Goal: Task Accomplishment & Management: Manage account settings

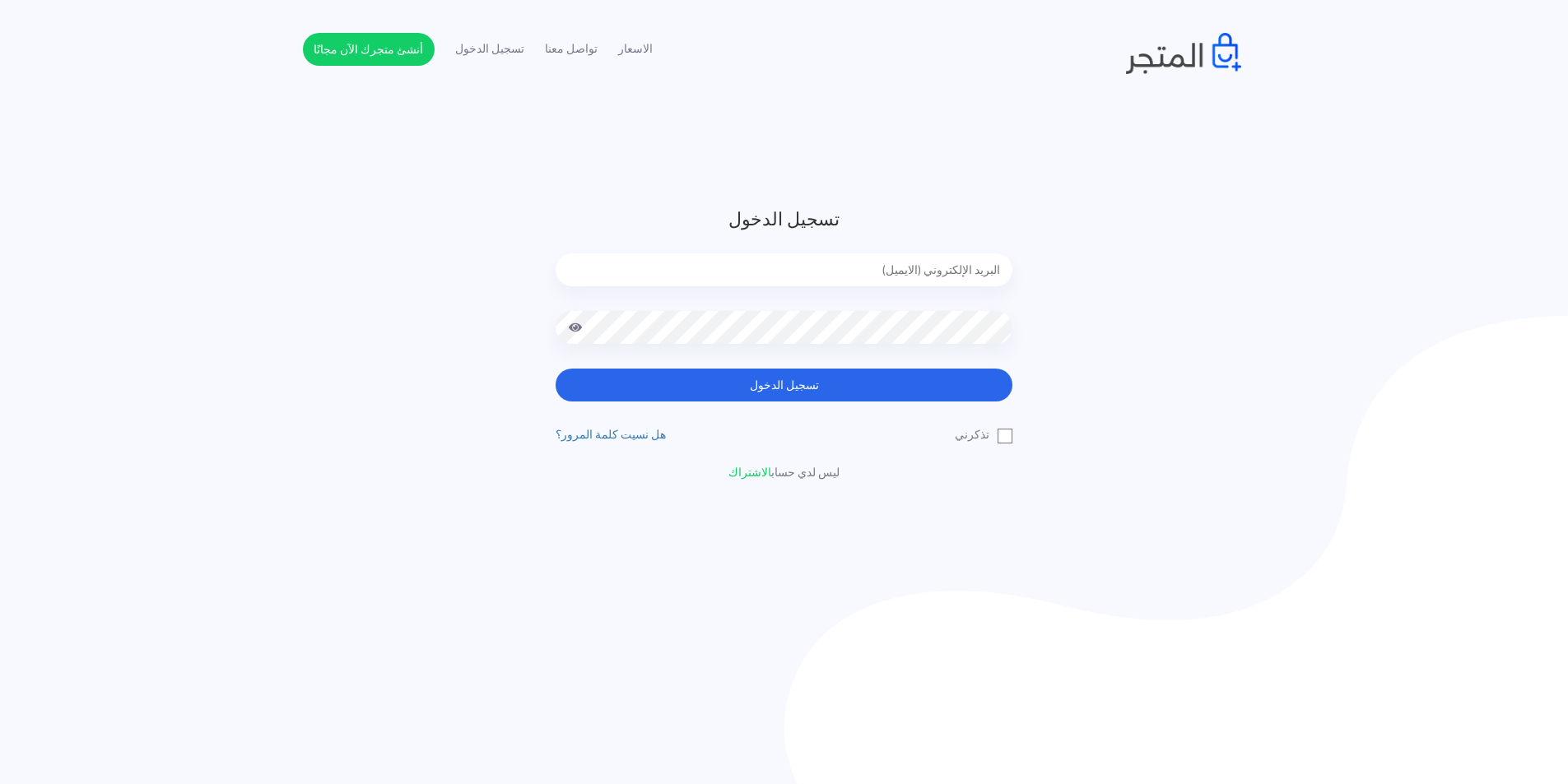
type input "[EMAIL_ADDRESS][DOMAIN_NAME]"
click at [952, 275] on input "[EMAIL_ADDRESS][DOMAIN_NAME]" at bounding box center [784, 270] width 457 height 33
click at [1114, 346] on div "تسجيل الدخول [EMAIL_ADDRESS][DOMAIN_NAME] تسجيل الدخول تذكرني" at bounding box center [784, 344] width 963 height 275
click at [576, 322] on span at bounding box center [575, 327] width 15 height 33
click at [938, 273] on input "[EMAIL_ADDRESS][DOMAIN_NAME]" at bounding box center [784, 270] width 457 height 33
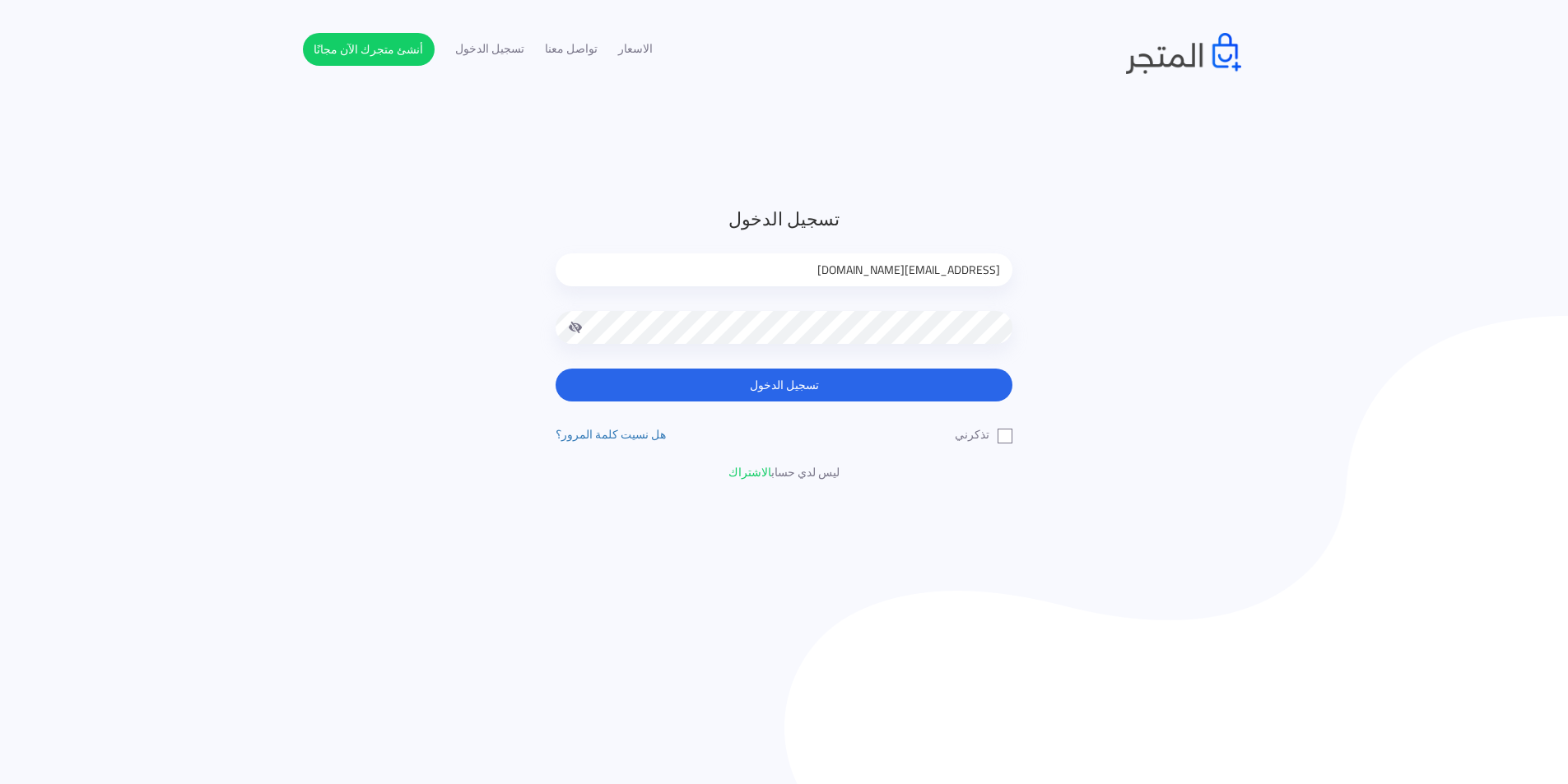
click at [938, 273] on input "[EMAIL_ADDRESS][DOMAIN_NAME]" at bounding box center [784, 270] width 457 height 33
click at [1275, 229] on div "تسجيل الدخول [EMAIL_ADDRESS][DOMAIN_NAME] تسجيل الدخول تذكرني" at bounding box center [784, 344] width 1568 height 275
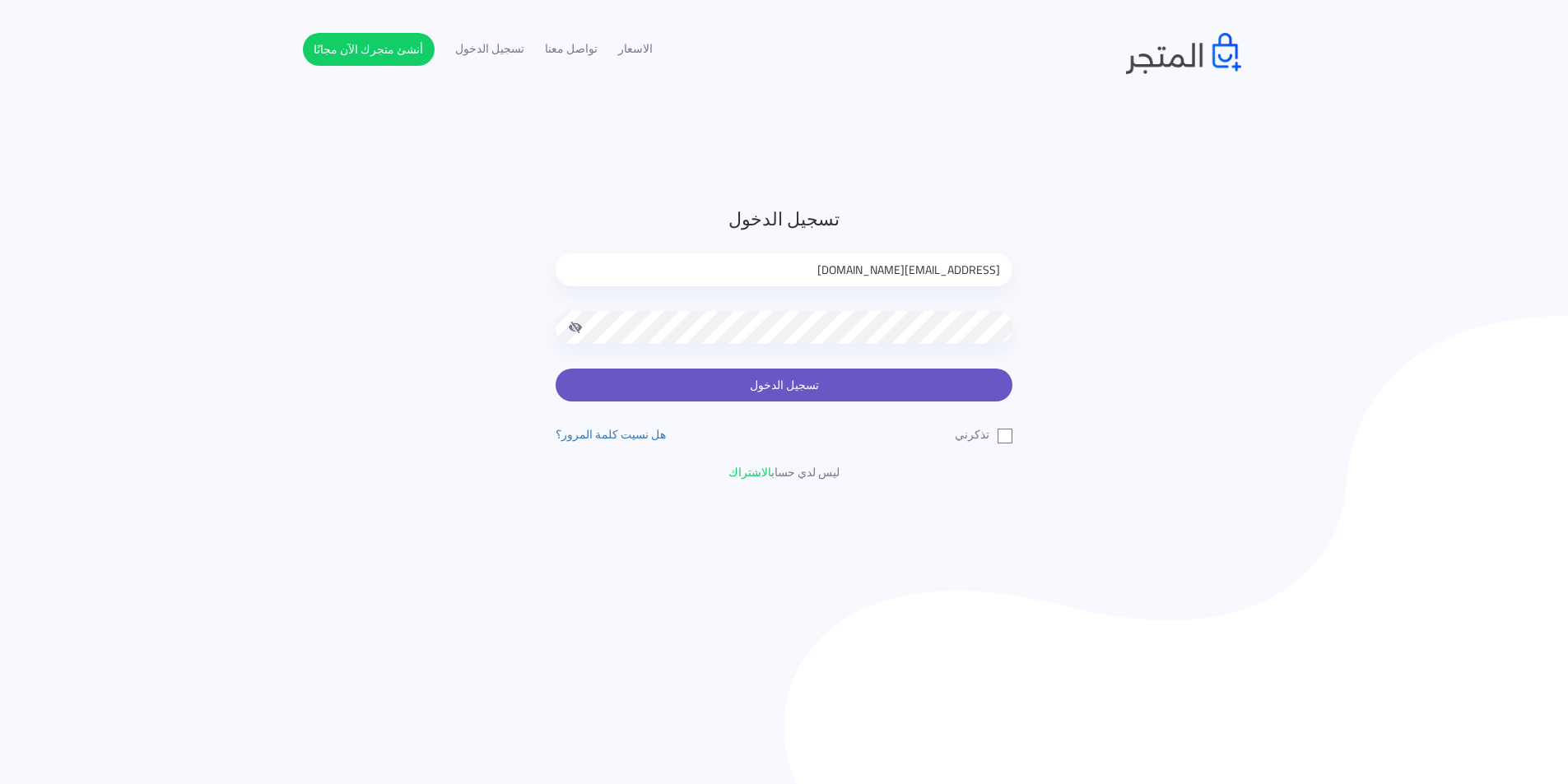
click at [850, 383] on button "تسجيل الدخول" at bounding box center [784, 385] width 457 height 33
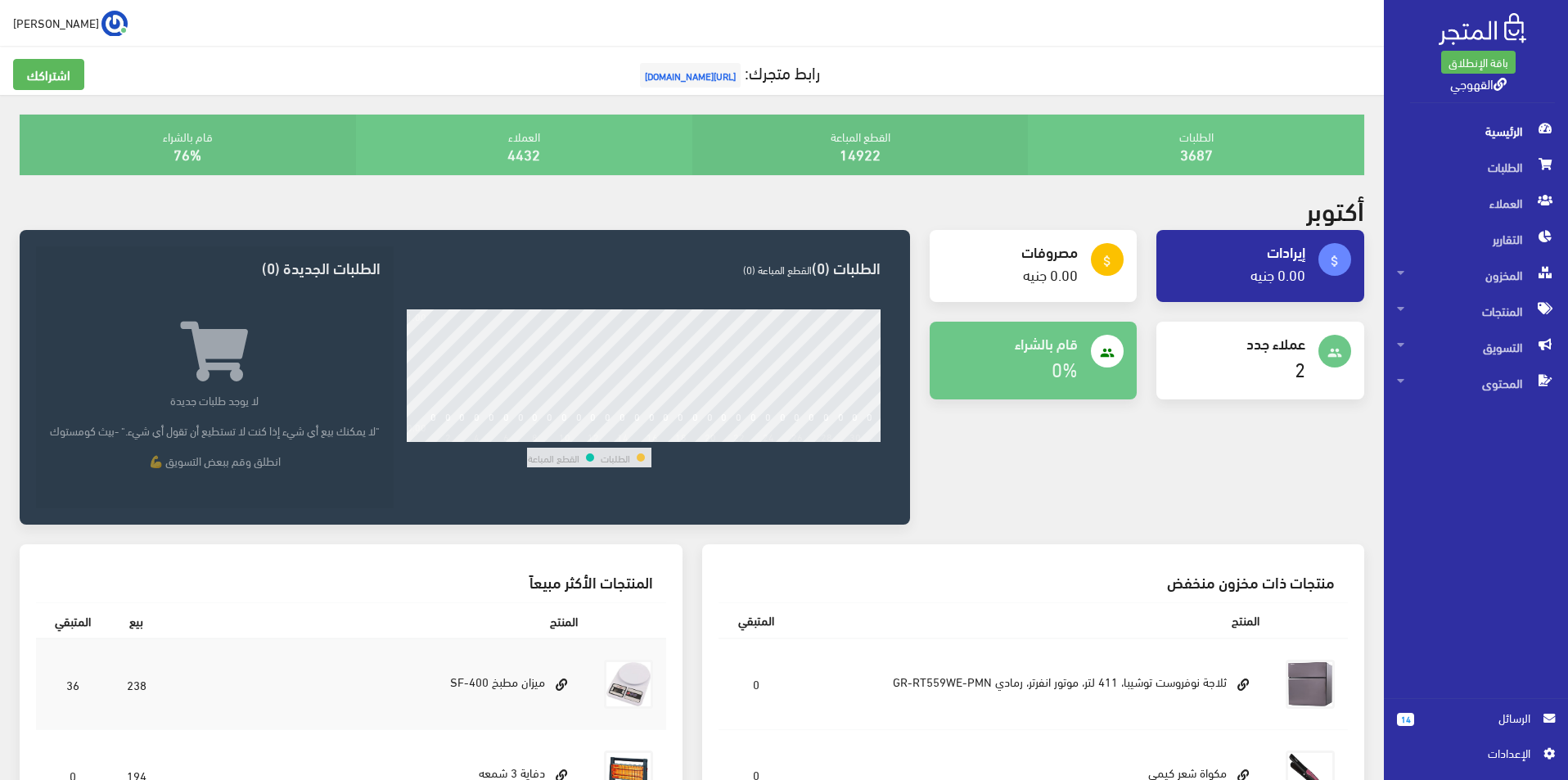
click at [1447, 717] on span "الرسائل" at bounding box center [1479, 718] width 103 height 18
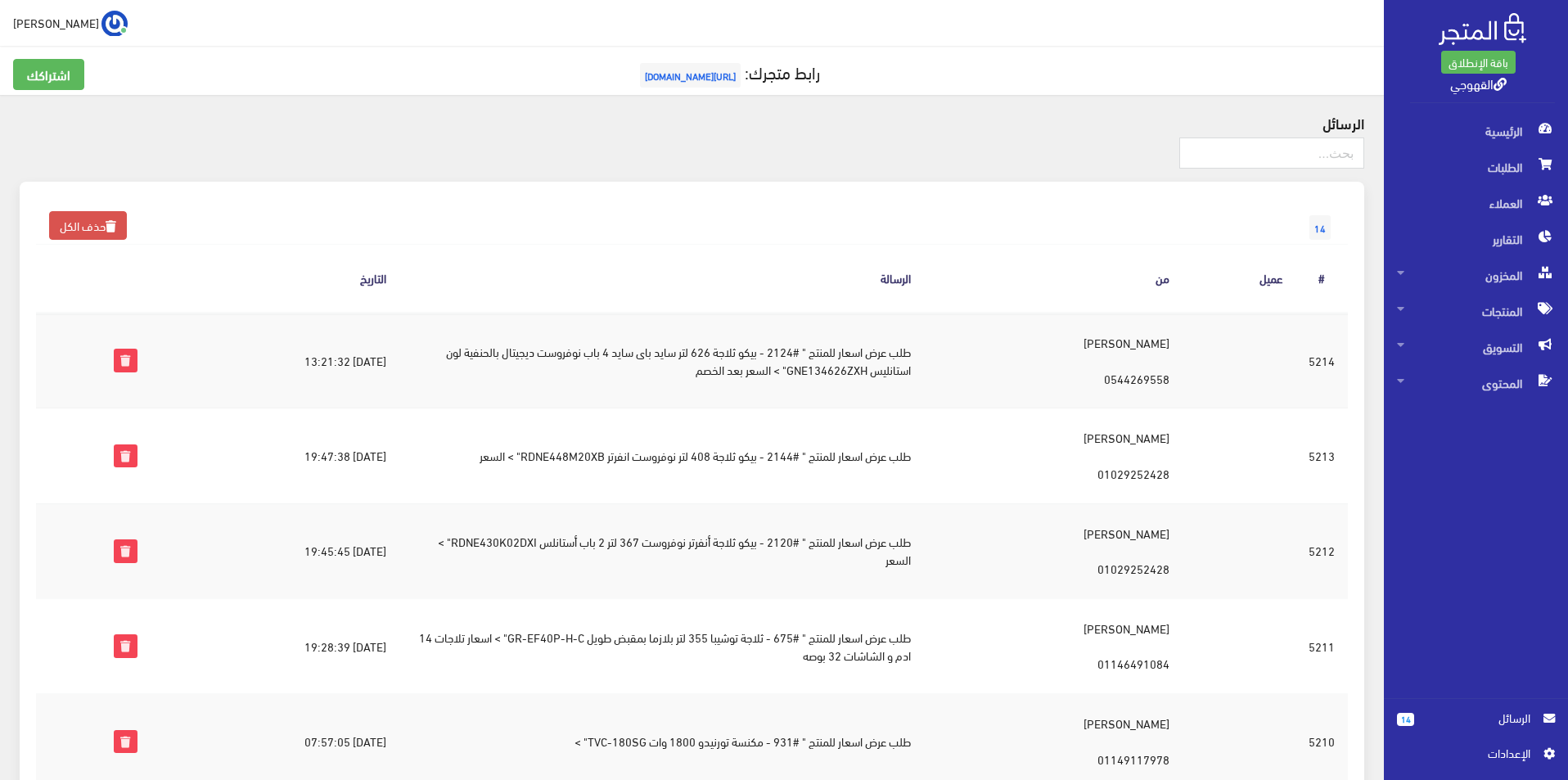
click at [1522, 735] on link "14 الرسائل" at bounding box center [1477, 727] width 158 height 35
click at [1520, 752] on span "اﻹعدادات" at bounding box center [1470, 753] width 119 height 18
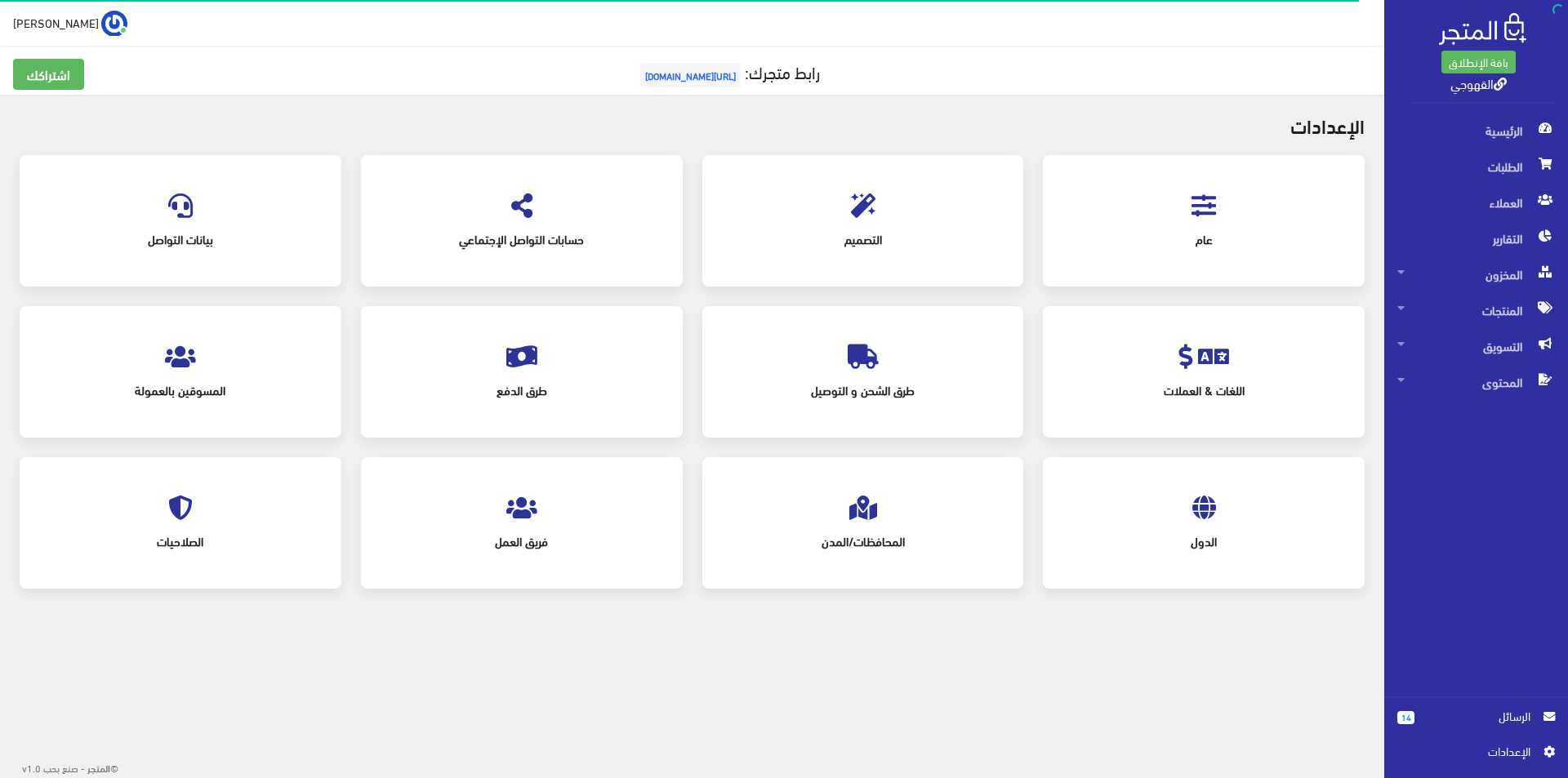
click at [62, 31] on span "طارق القهوجي" at bounding box center [56, 22] width 86 height 20
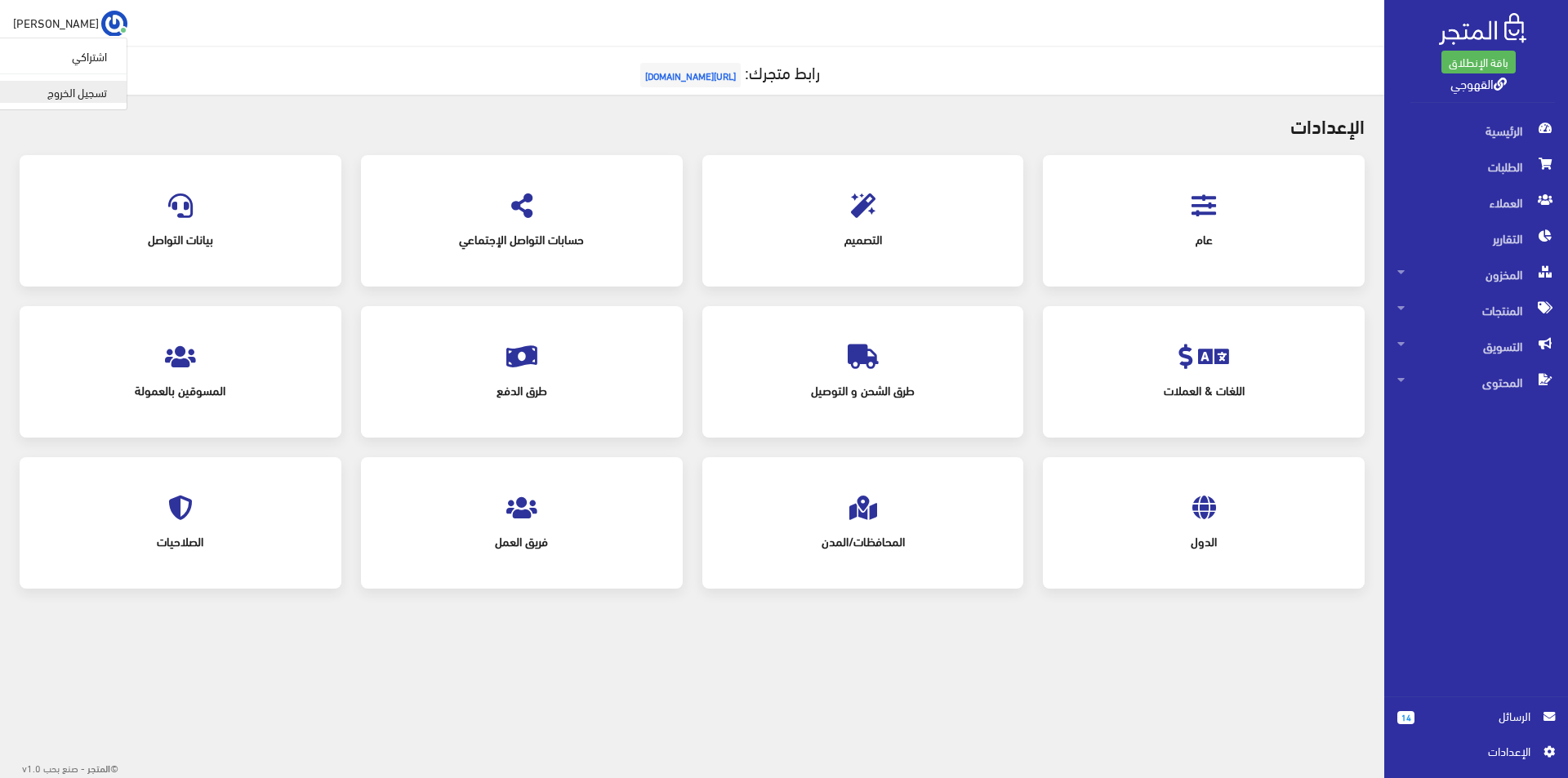
click at [74, 98] on link "تسجيل الخروج" at bounding box center [61, 92] width 129 height 22
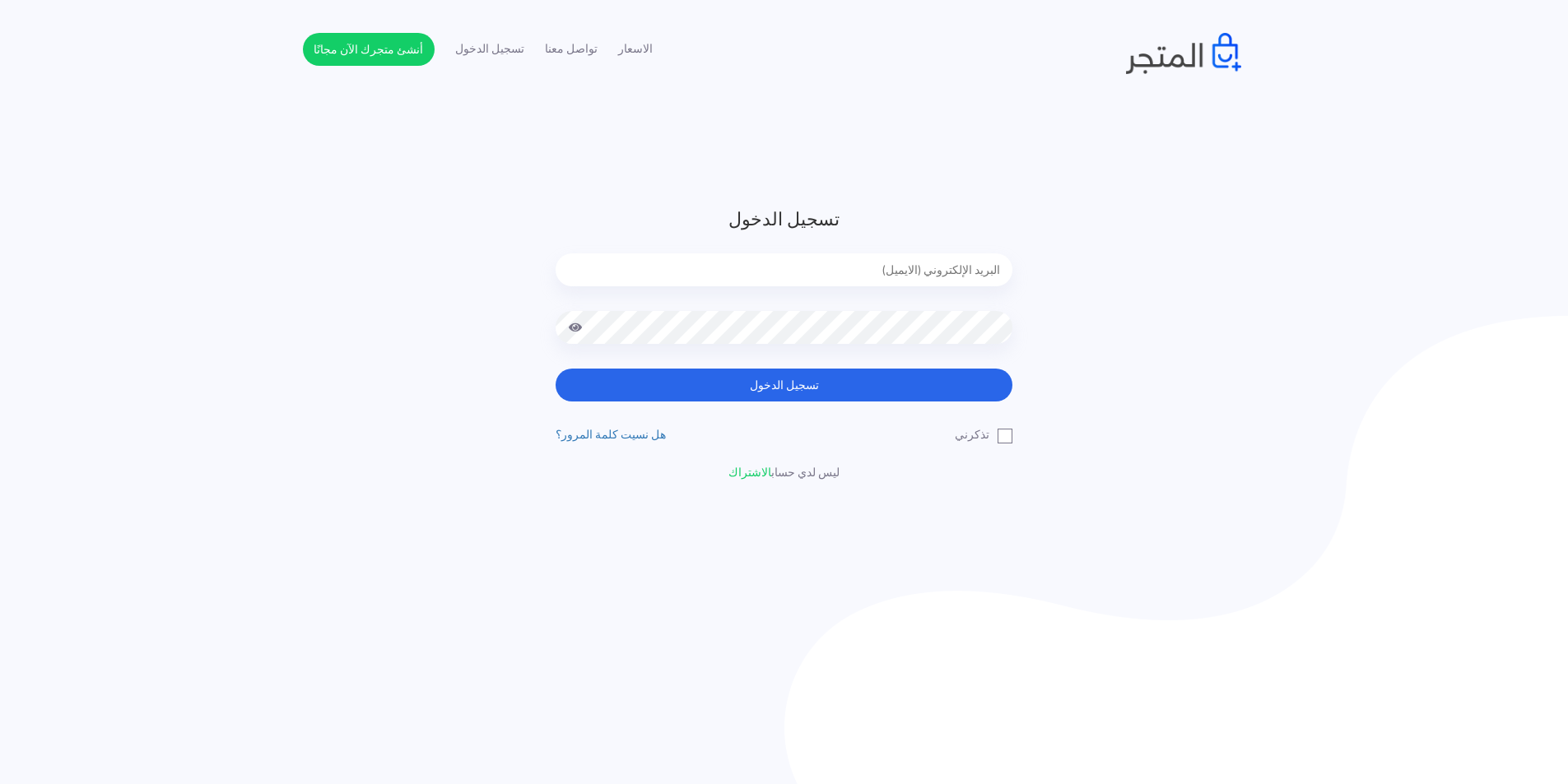
type input "[EMAIL_ADDRESS][DOMAIN_NAME]"
click at [965, 289] on div "[EMAIL_ADDRESS][DOMAIN_NAME]" at bounding box center [784, 282] width 457 height 57
click at [970, 274] on input "[EMAIL_ADDRESS][DOMAIN_NAME]" at bounding box center [784, 270] width 457 height 33
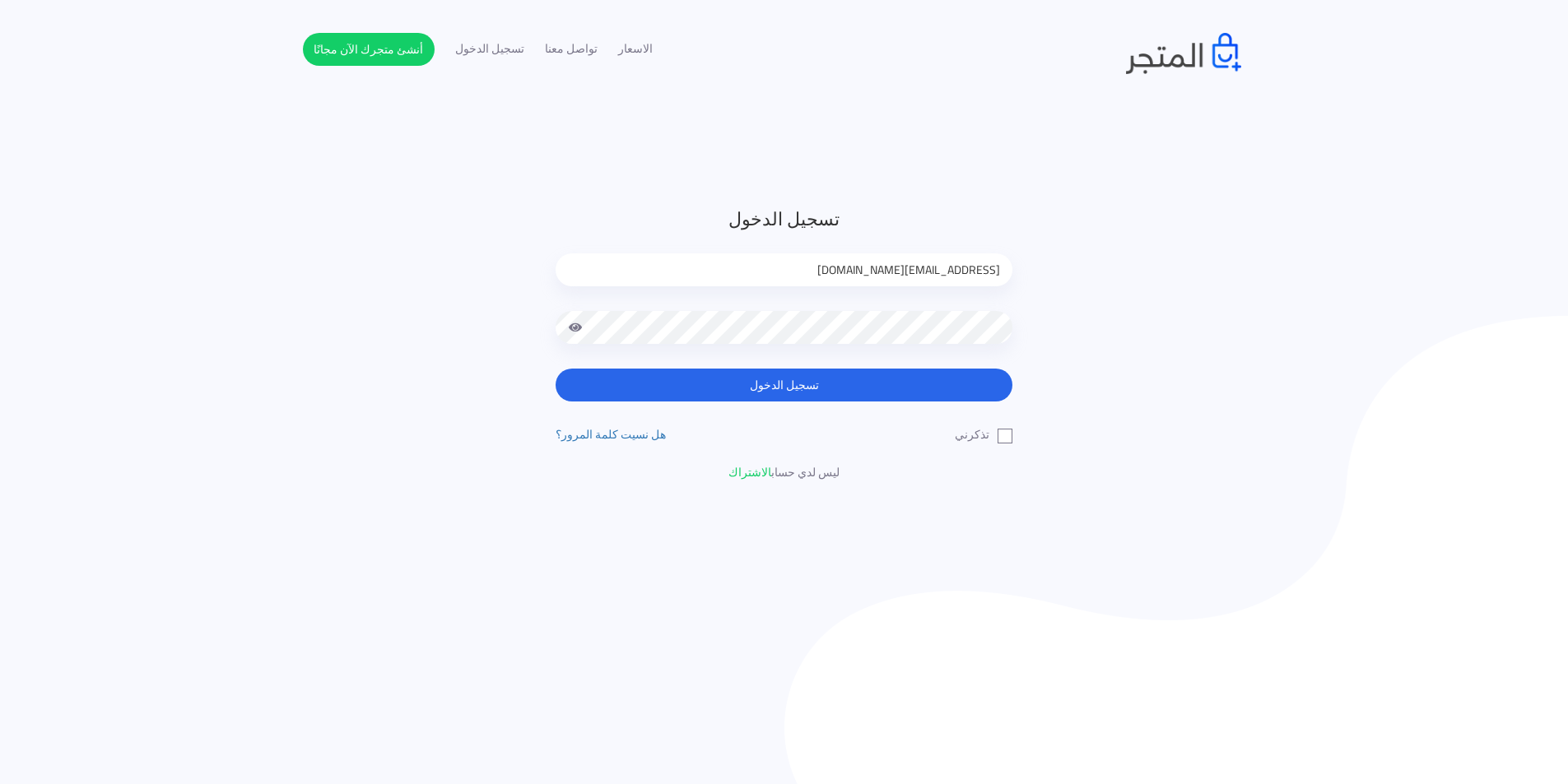
click at [874, 347] on div at bounding box center [784, 339] width 457 height 57
click at [575, 324] on span at bounding box center [575, 327] width 15 height 33
click at [1148, 290] on div "تسجيل الدخول [EMAIL_ADDRESS][DOMAIN_NAME] تسجيل الدخول تذكرني" at bounding box center [784, 344] width 963 height 275
click at [937, 271] on input "[EMAIL_ADDRESS][DOMAIN_NAME]" at bounding box center [784, 270] width 457 height 33
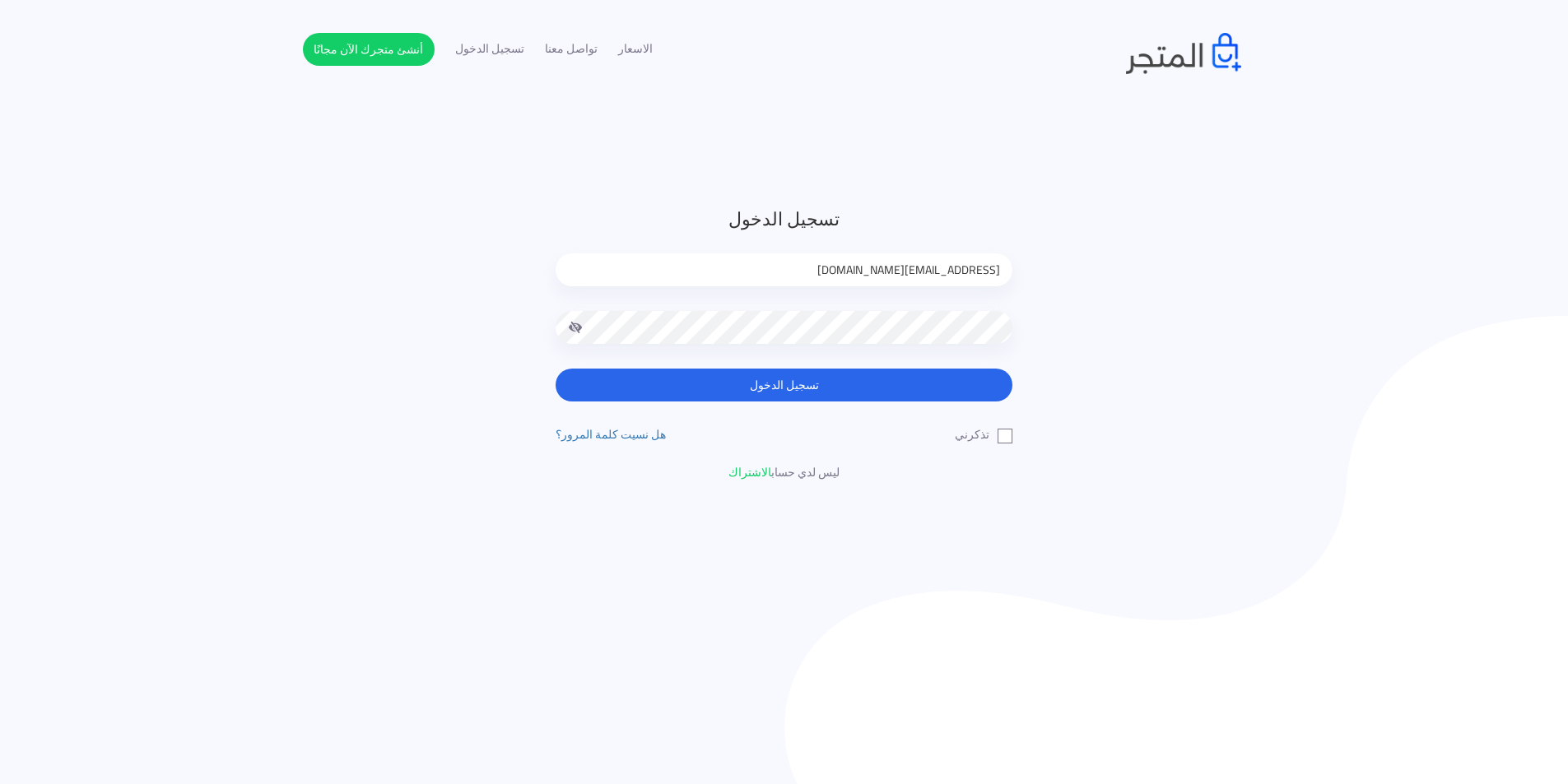
click at [977, 277] on input "[EMAIL_ADDRESS][DOMAIN_NAME]" at bounding box center [784, 270] width 457 height 33
click at [974, 274] on input "[EMAIL_ADDRESS][DOMAIN_NAME]" at bounding box center [784, 270] width 457 height 33
